Goal: Navigation & Orientation: Find specific page/section

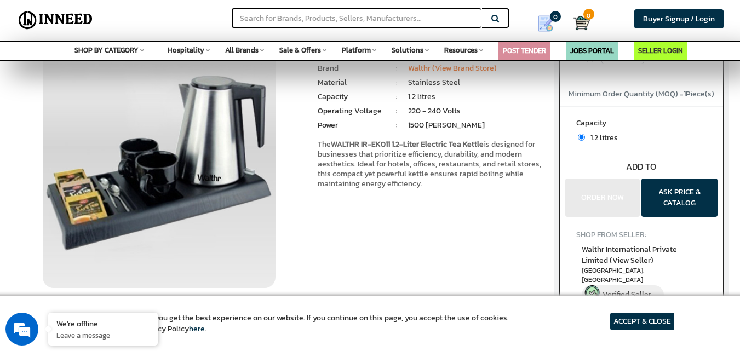
scroll to position [55, 0]
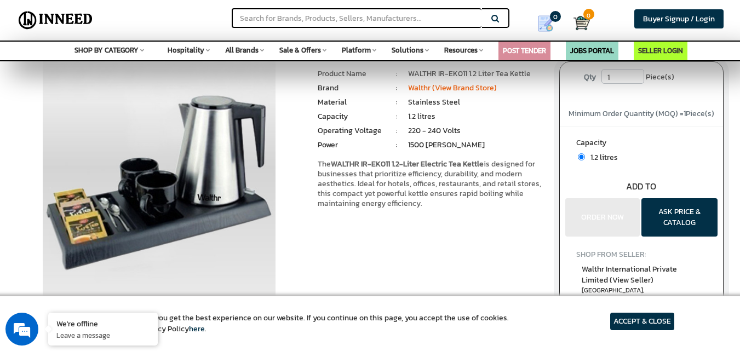
click at [208, 47] on div "Hospitality Space Food Service & Equipment Cookware Utensils Kitchen Tools & Ac…" at bounding box center [189, 49] width 42 height 14
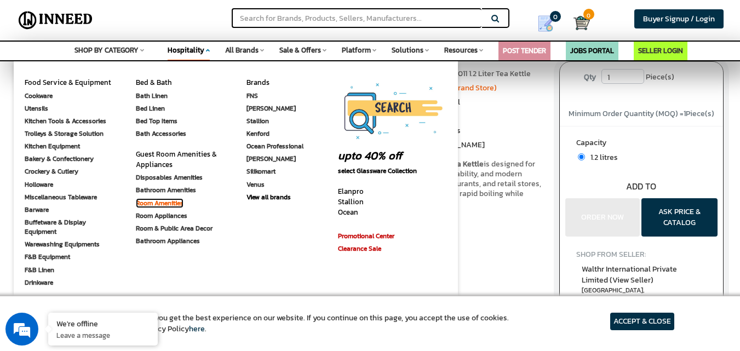
click at [156, 202] on link "Room Amenities" at bounding box center [160, 203] width 48 height 10
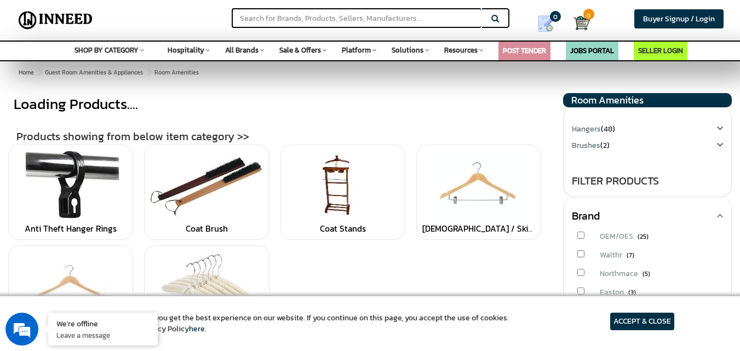
click at [256, 49] on span "All Brands" at bounding box center [241, 50] width 33 height 10
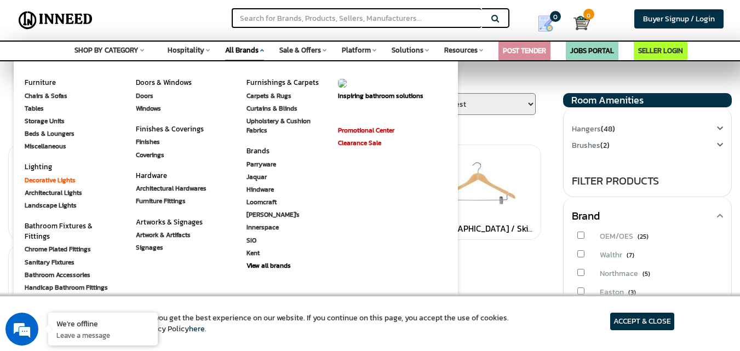
click at [43, 180] on link "Decorative Lights" at bounding box center [50, 180] width 51 height 10
